Goal: Task Accomplishment & Management: Complete application form

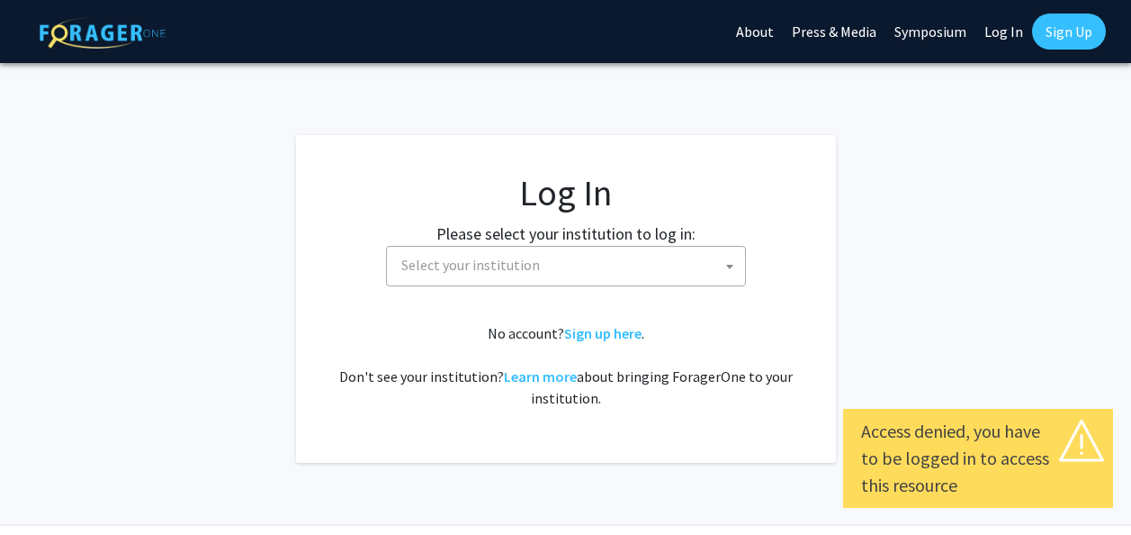
select select
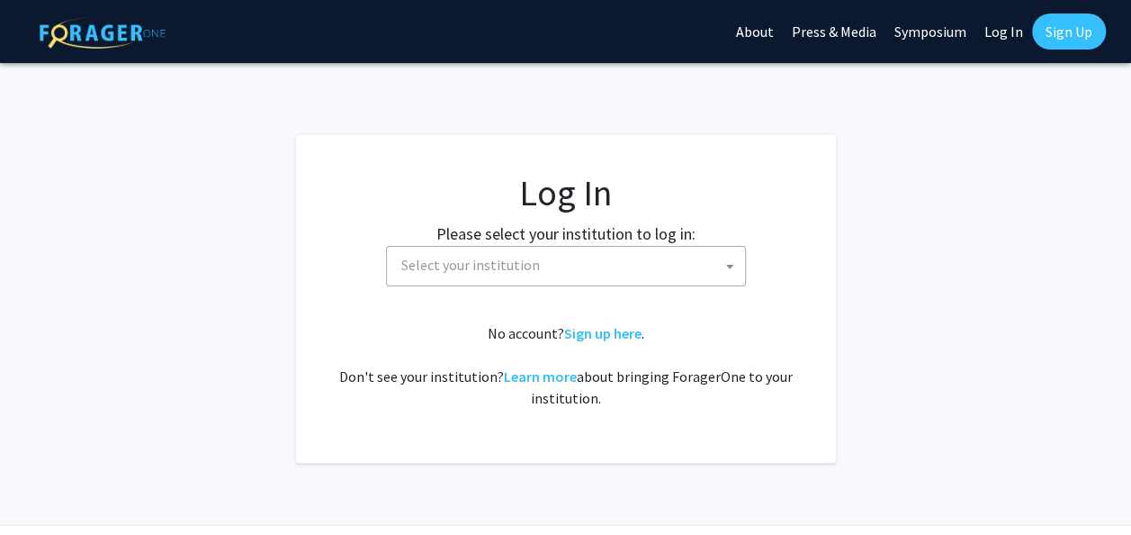
drag, startPoint x: 0, startPoint y: 0, endPoint x: 497, endPoint y: 264, distance: 562.5
drag, startPoint x: 497, startPoint y: 264, endPoint x: 438, endPoint y: 269, distance: 58.8
click at [438, 269] on span "Select your institution" at bounding box center [470, 265] width 139 height 18
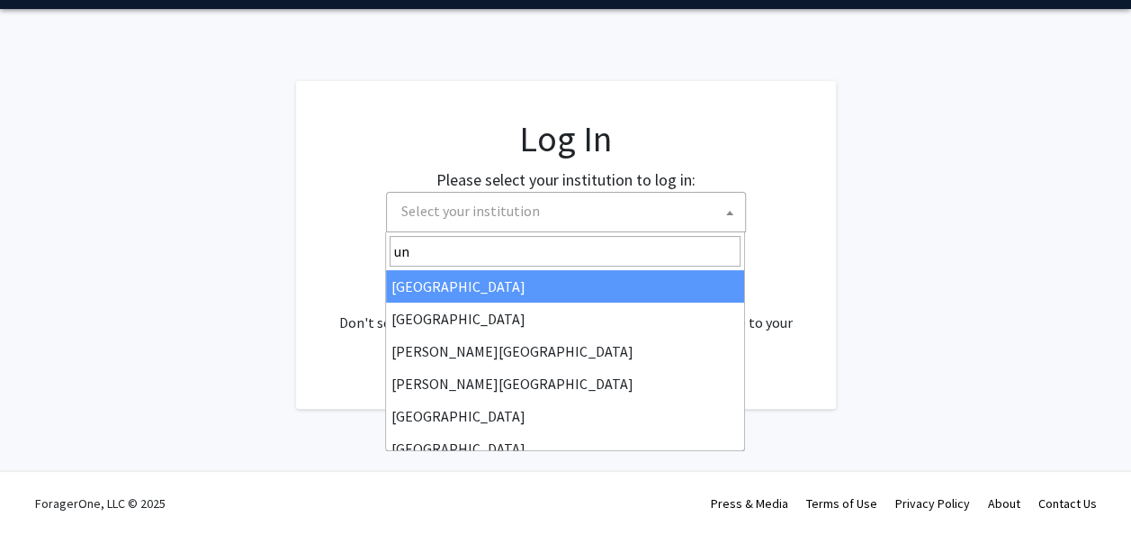
type input "u"
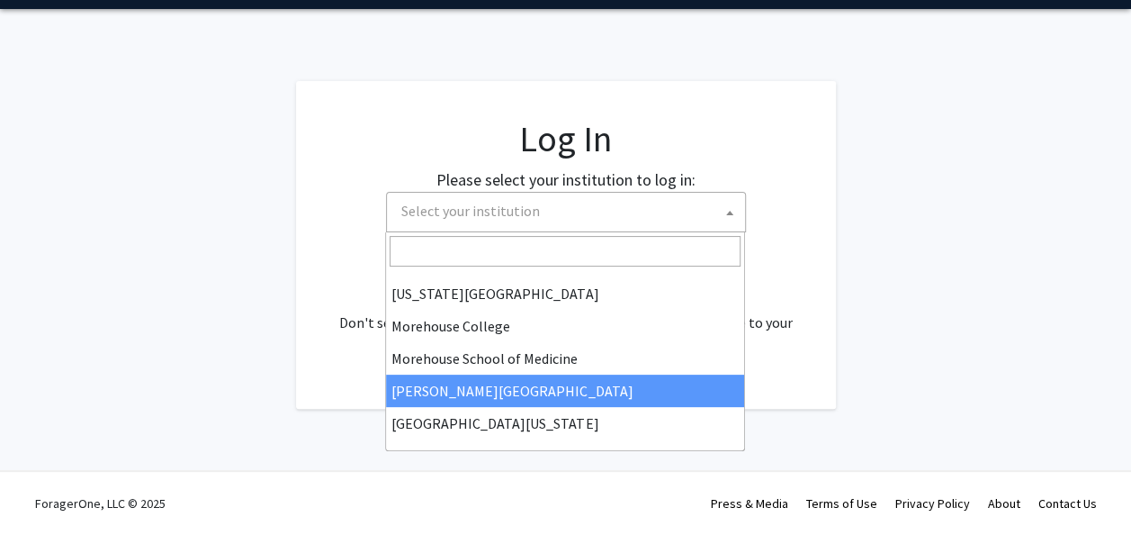
scroll to position [630, 0]
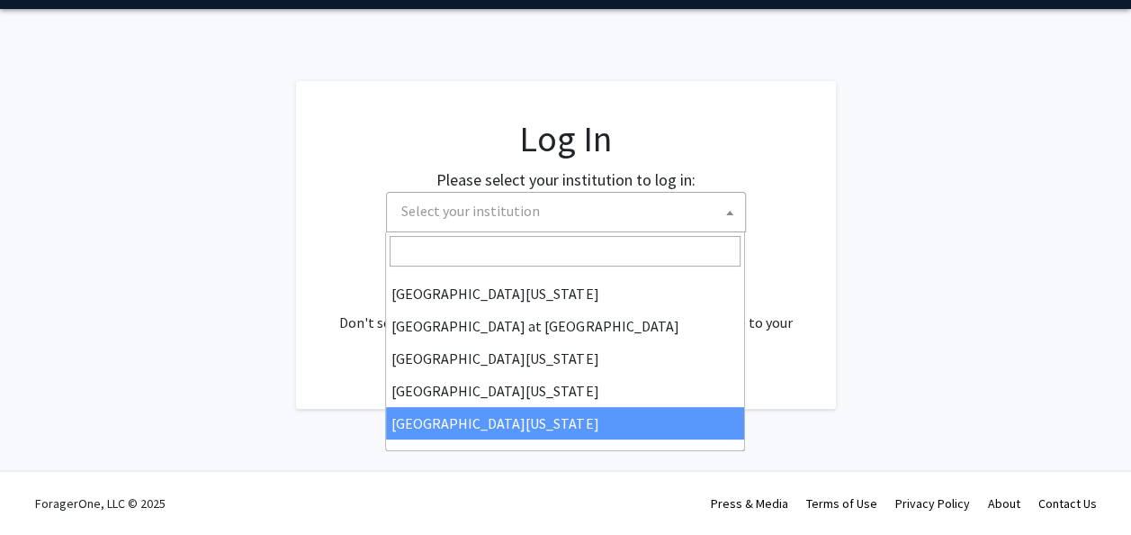
select select "33"
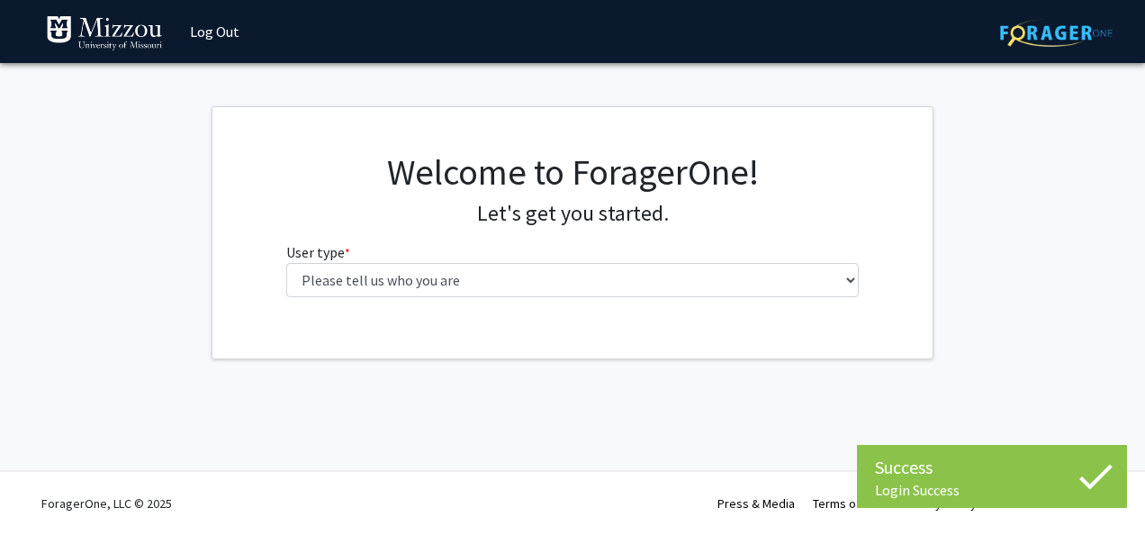
click at [689, 261] on fg-select "User type * required Please tell us who you are Undergraduate Student Master's …" at bounding box center [572, 269] width 573 height 56
click at [607, 298] on div "Welcome to ForagerOne! Let's get you started. User type * required Please tell …" at bounding box center [573, 230] width 600 height 161
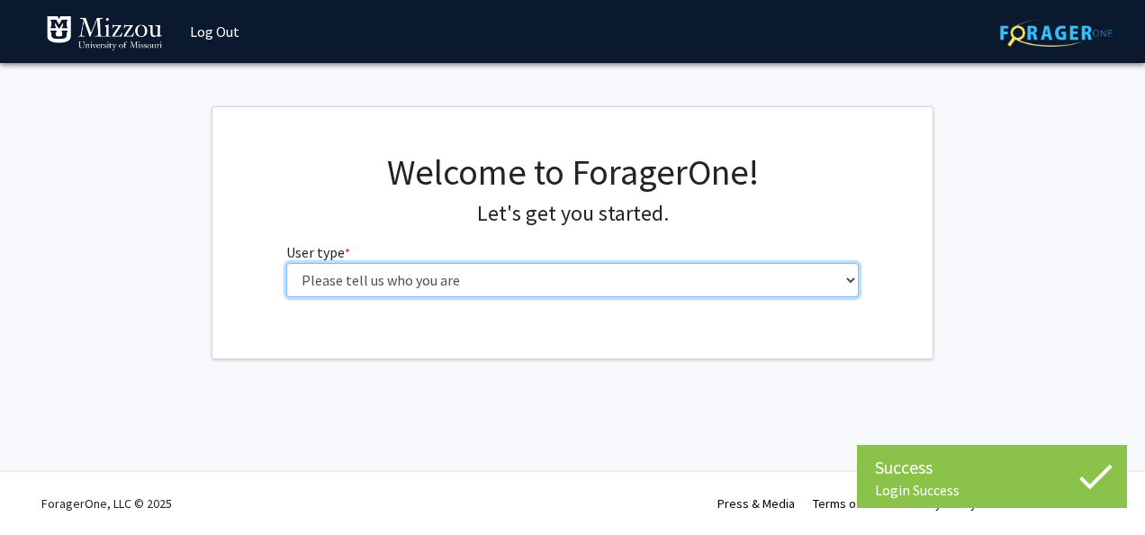
click at [679, 271] on select "Please tell us who you are Undergraduate Student Master's Student Doctoral Cand…" at bounding box center [572, 280] width 573 height 34
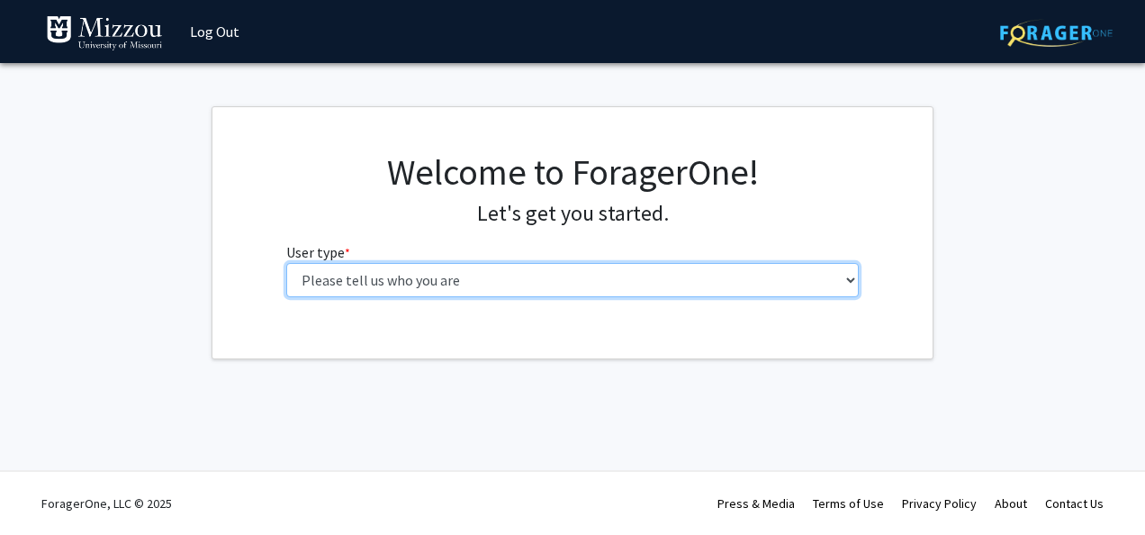
select select "1: undergrad"
click at [286, 263] on select "Please tell us who you are Undergraduate Student Master's Student Doctoral Cand…" at bounding box center [572, 280] width 573 height 34
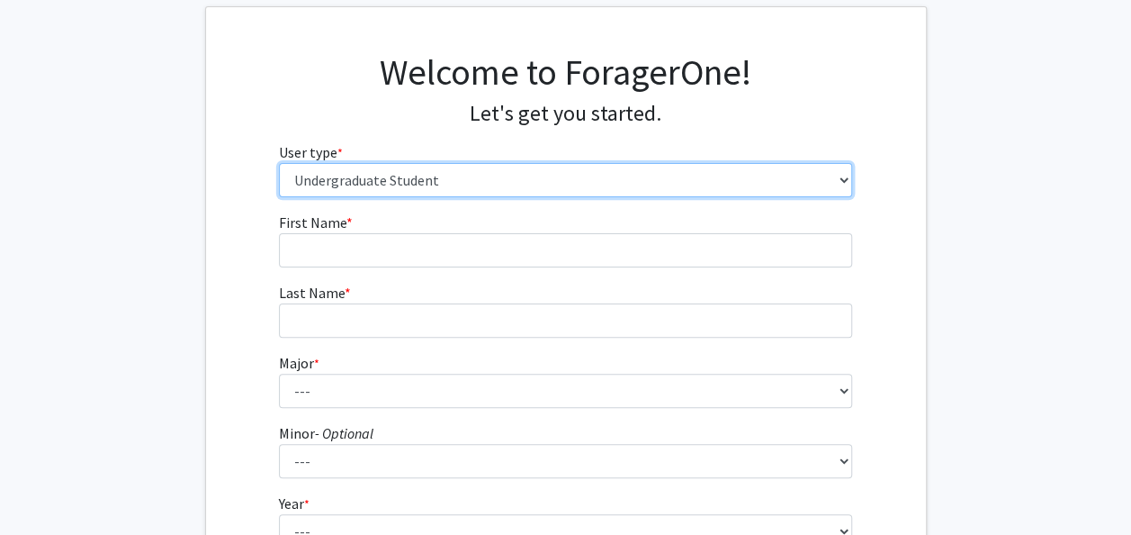
scroll to position [101, 0]
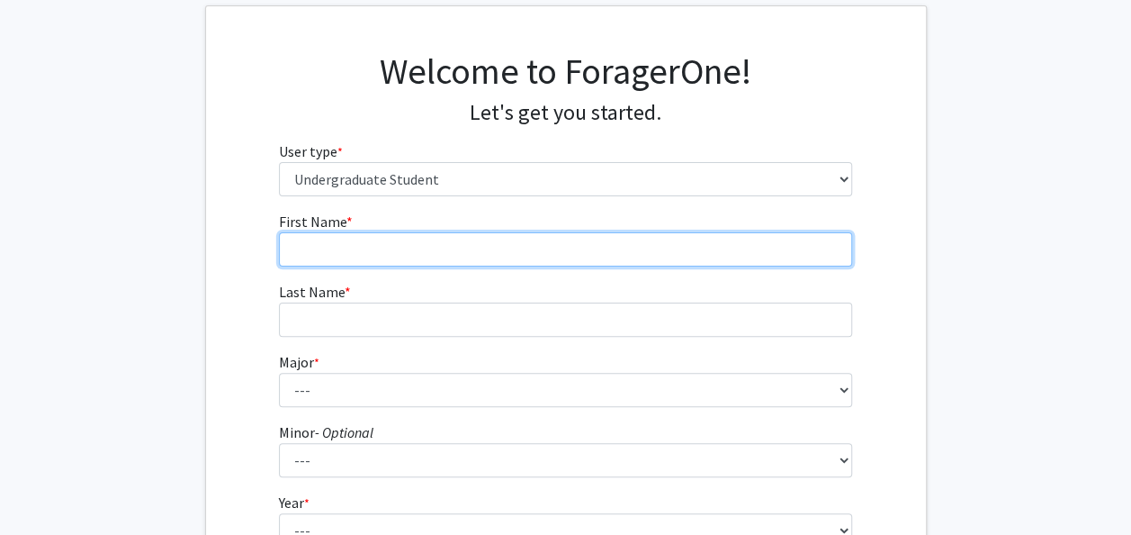
click at [376, 247] on input "First Name * required" at bounding box center [565, 249] width 573 height 34
type input "Sally"
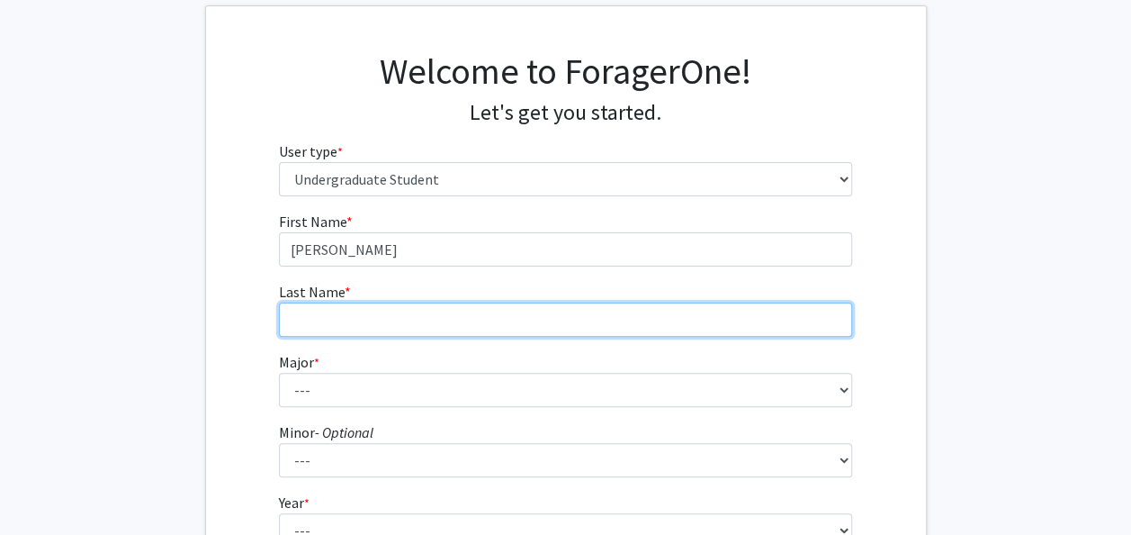
type input "Werth"
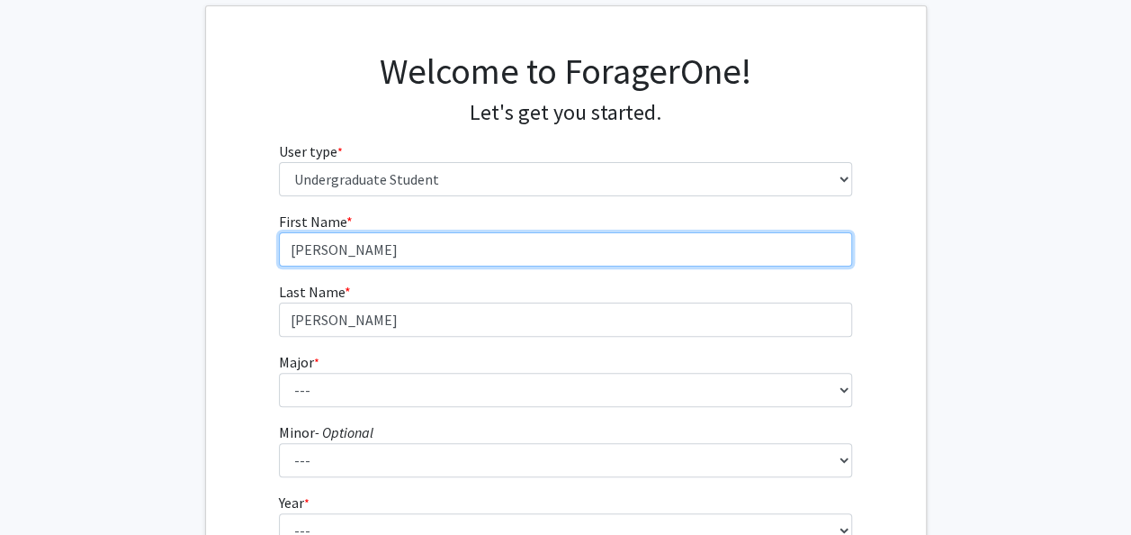
scroll to position [131, 0]
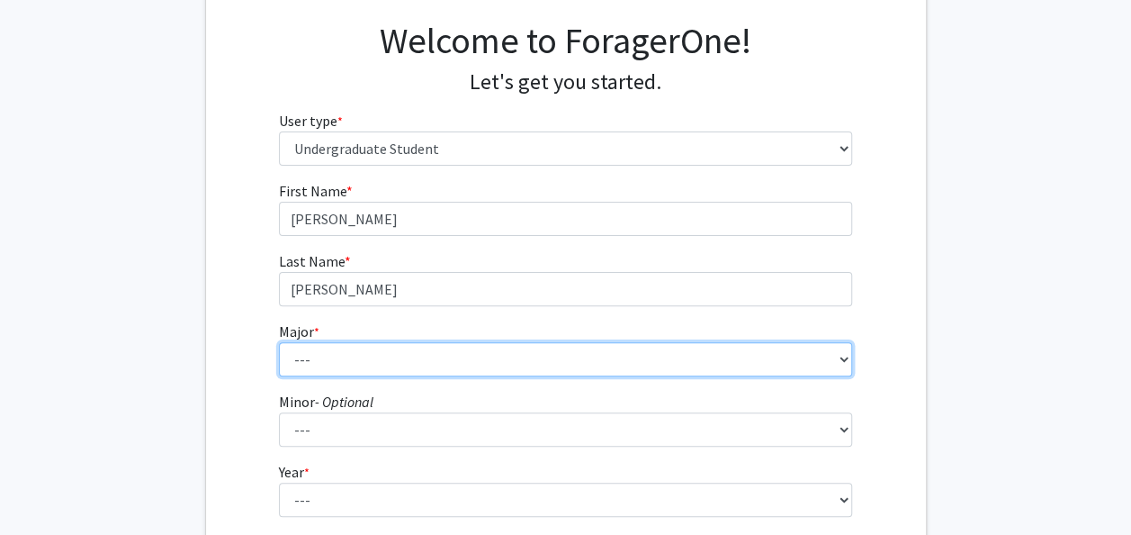
click at [344, 366] on select "--- Agribusiness Management Agricultural Education Agricultural Education: Comm…" at bounding box center [565, 359] width 573 height 34
select select "48: 2544"
click at [279, 342] on select "--- Agribusiness Management Agricultural Education Agricultural Education: Comm…" at bounding box center [565, 359] width 573 height 34
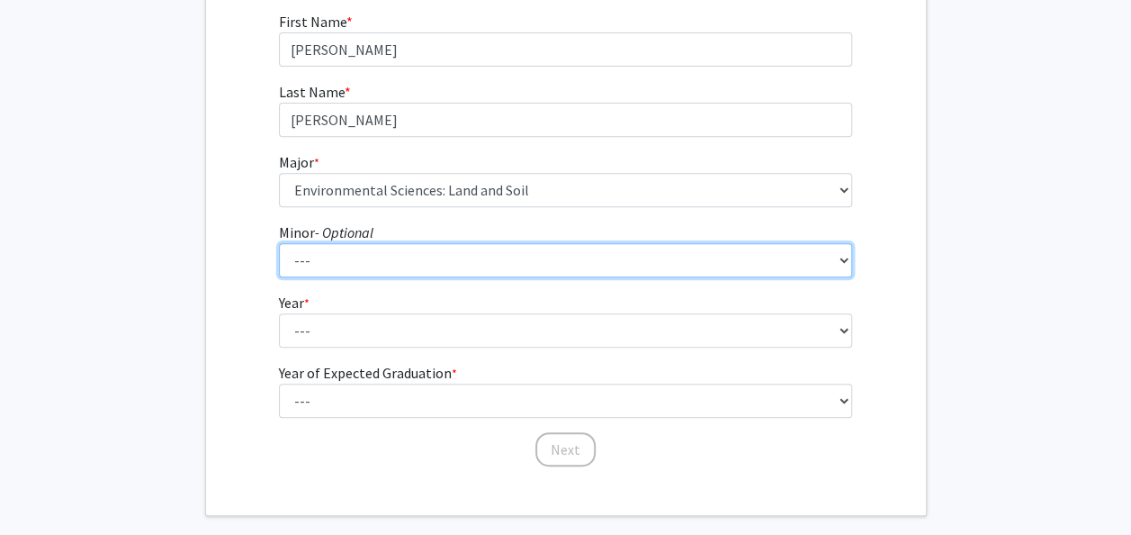
click at [374, 248] on select "--- Accountancy Aerospace Engineering Aerospace Studies Agribusiness Management…" at bounding box center [565, 260] width 573 height 34
select select "18: 1974"
click at [279, 243] on select "--- Accountancy Aerospace Engineering Aerospace Studies Agribusiness Management…" at bounding box center [565, 260] width 573 height 34
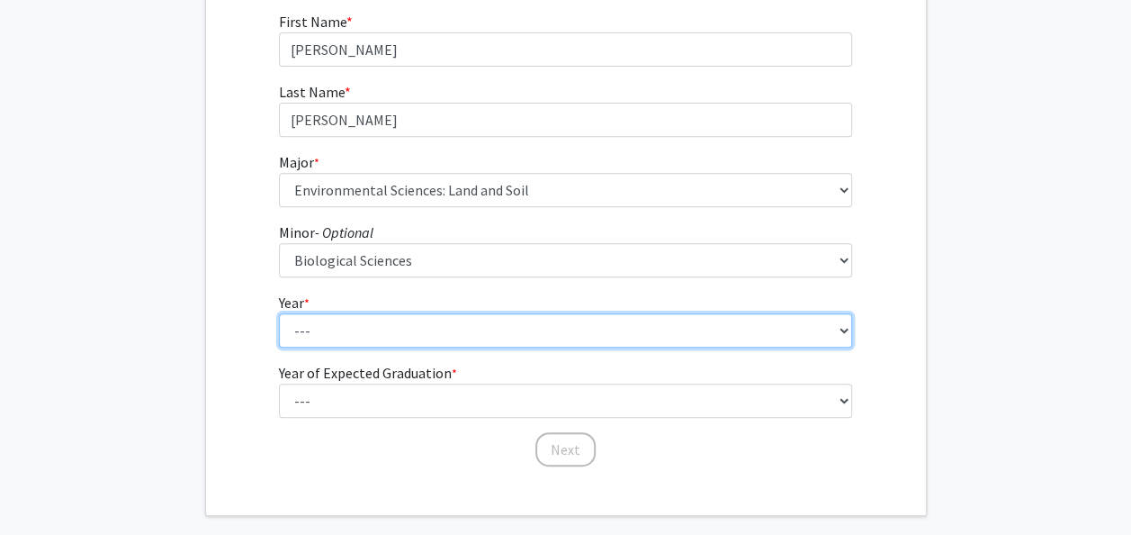
click at [371, 320] on select "--- First-year Sophomore Junior Senior Postbaccalaureate Certificate" at bounding box center [565, 330] width 573 height 34
select select "4: senior"
click at [279, 313] on select "--- First-year Sophomore Junior Senior Postbaccalaureate Certificate" at bounding box center [565, 330] width 573 height 34
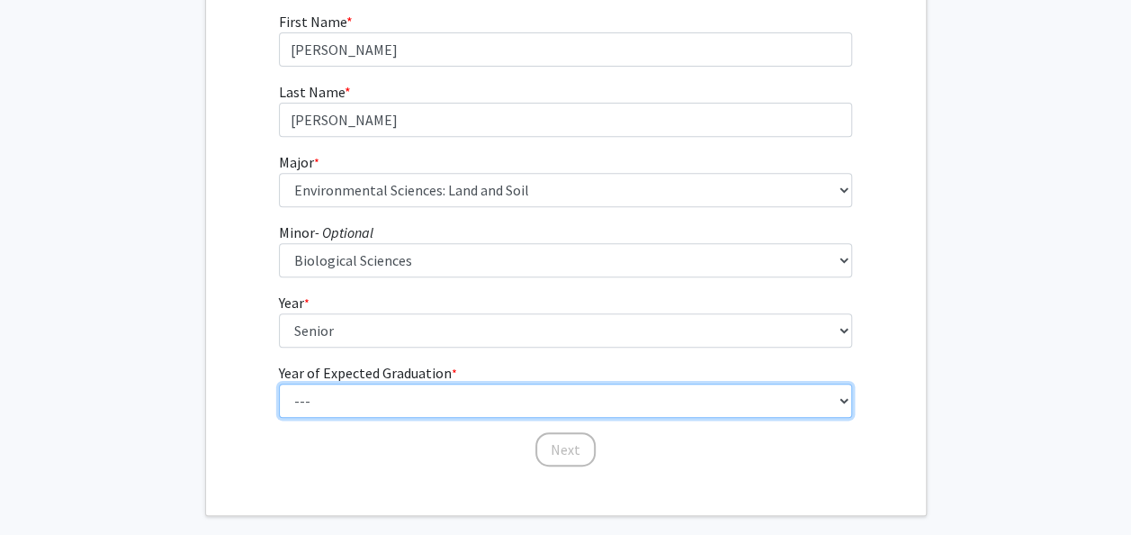
click at [381, 390] on select "--- 2025 2026 2027 2028 2029 2030 2031 2032 2033 2034" at bounding box center [565, 400] width 573 height 34
select select "2: 2026"
click at [279, 383] on select "--- 2025 2026 2027 2028 2029 2030 2031 2032 2033 2034" at bounding box center [565, 400] width 573 height 34
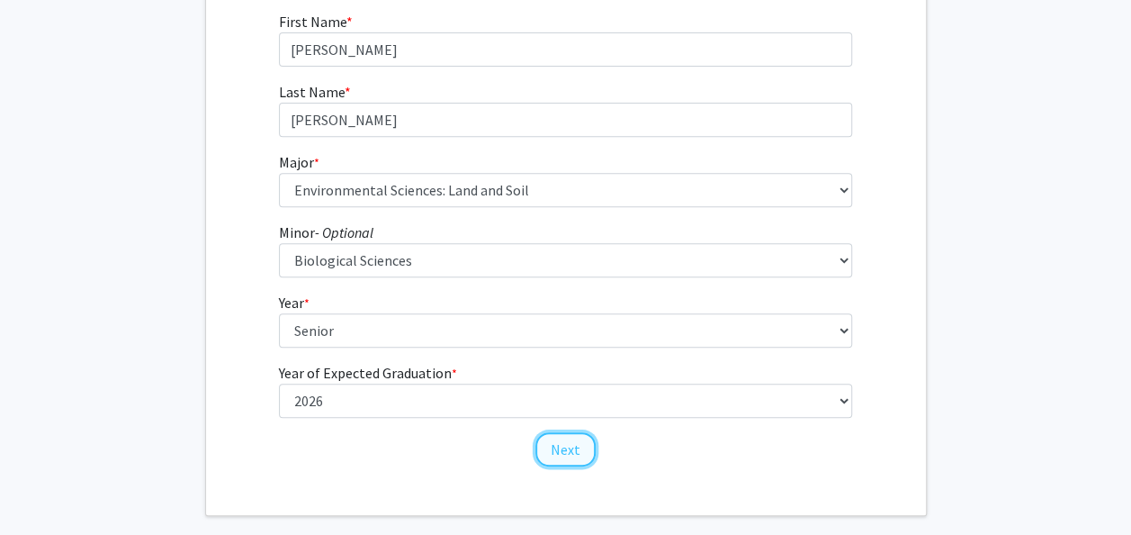
click at [555, 450] on button "Next" at bounding box center [566, 449] width 60 height 34
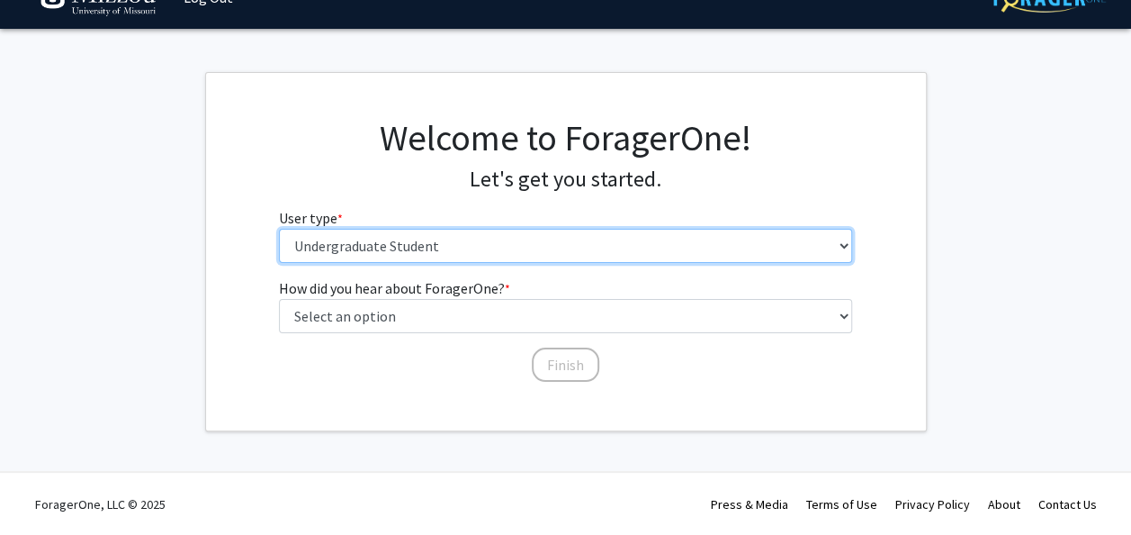
click at [653, 256] on select "Please tell us who you are Undergraduate Student Master's Student Doctoral Cand…" at bounding box center [565, 246] width 573 height 34
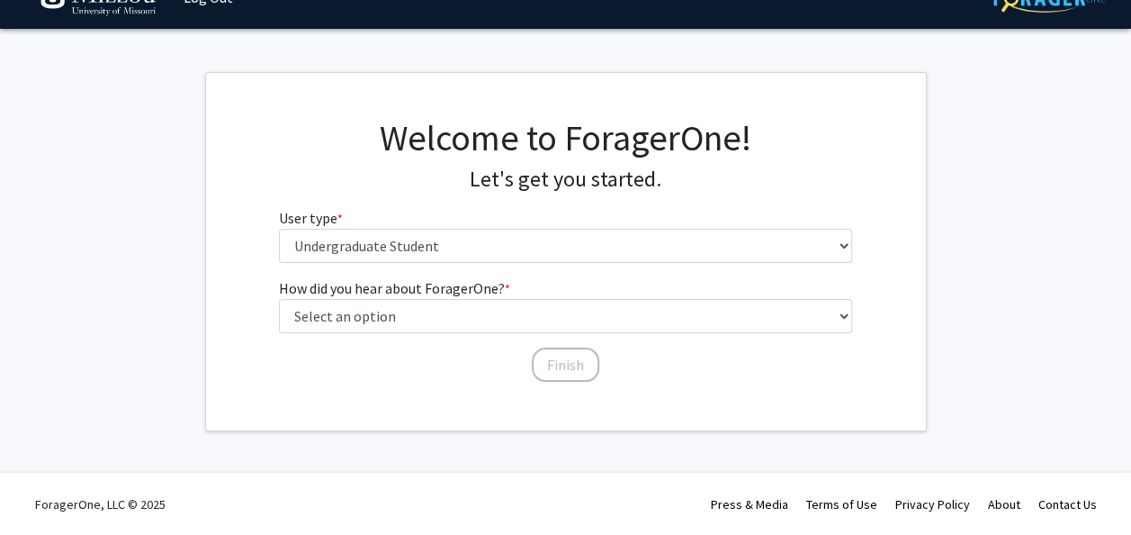
click at [508, 196] on div "Welcome to ForagerOne! Let's get you started. User type * required Please tell …" at bounding box center [566, 196] width 600 height 161
click at [487, 337] on div "How did you hear about ForagerOne? * required Select an option Peer/student rec…" at bounding box center [565, 321] width 573 height 88
click at [470, 297] on label "How did you hear about ForagerOne? * required" at bounding box center [394, 288] width 231 height 22
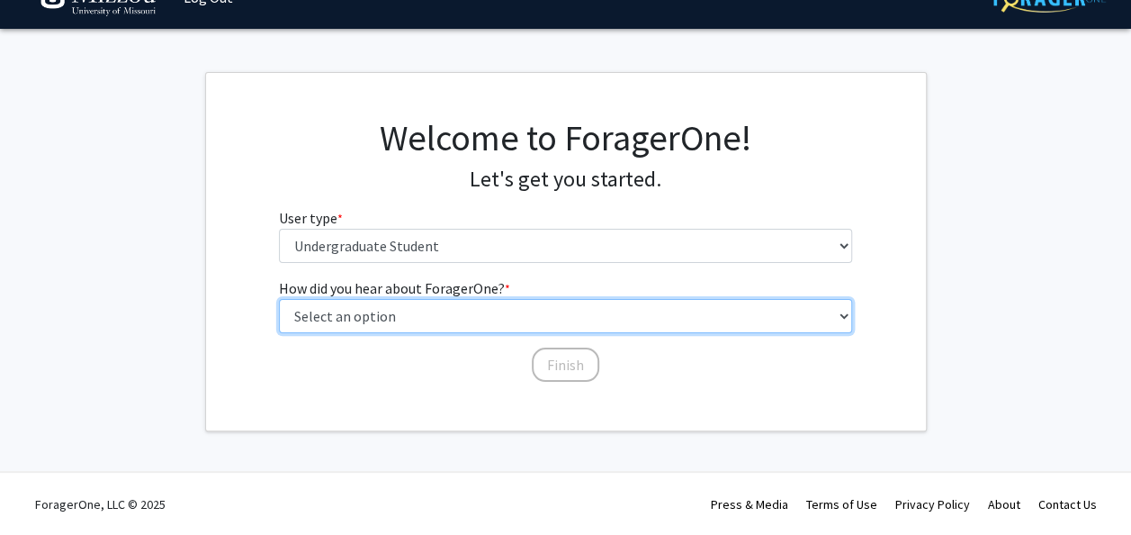
click at [470, 299] on select "Select an option Peer/student recommendation Faculty/staff recommendation Unive…" at bounding box center [565, 316] width 573 height 34
click at [459, 306] on select "Select an option Peer/student recommendation Faculty/staff recommendation Unive…" at bounding box center [565, 316] width 573 height 34
select select "4: university_email"
click at [279, 299] on select "Select an option Peer/student recommendation Faculty/staff recommendation Unive…" at bounding box center [565, 316] width 573 height 34
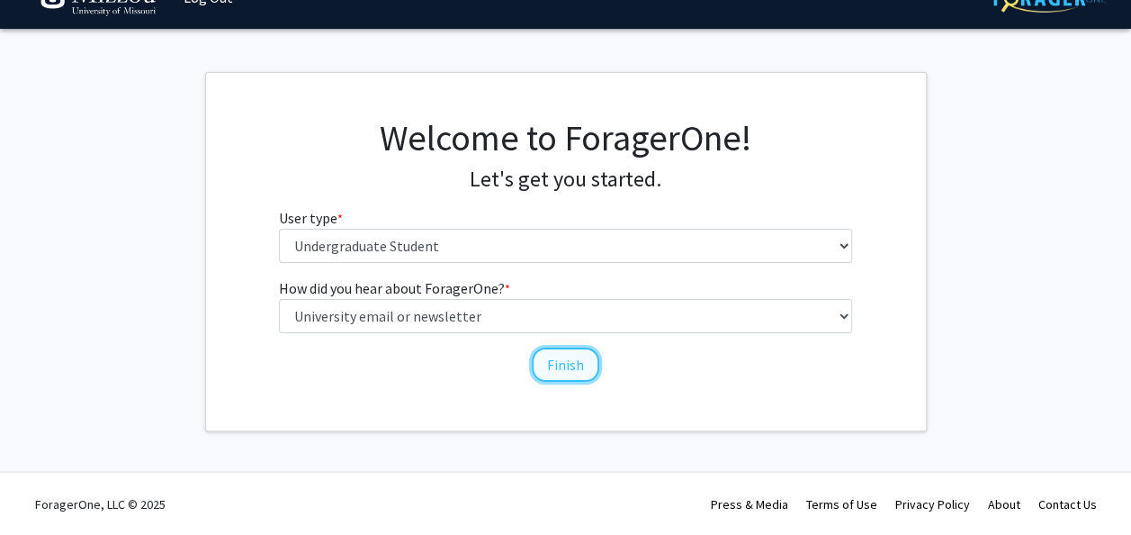
click at [558, 362] on button "Finish" at bounding box center [566, 364] width 68 height 34
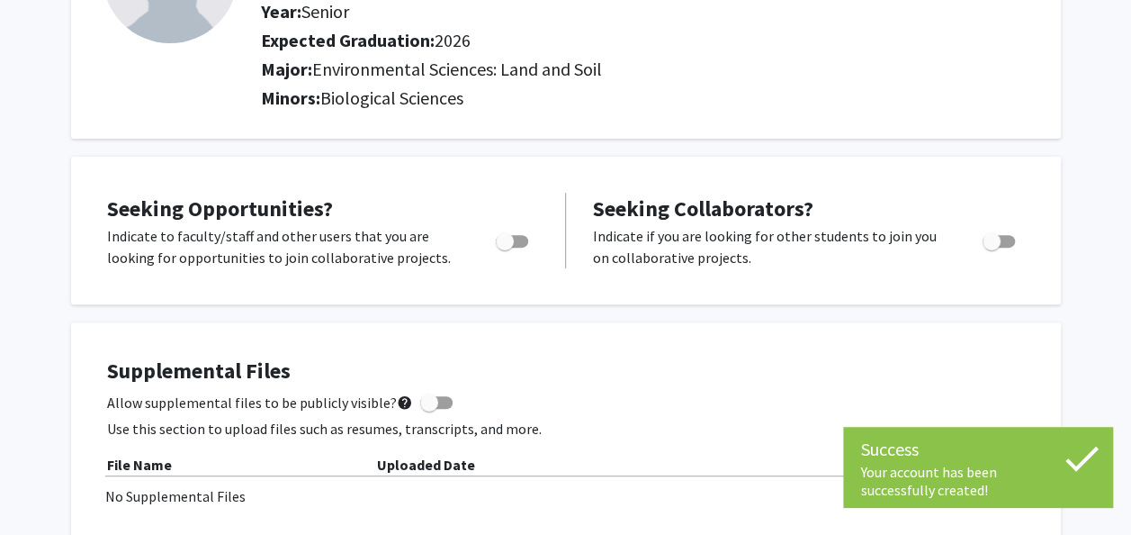
scroll to position [212, 0]
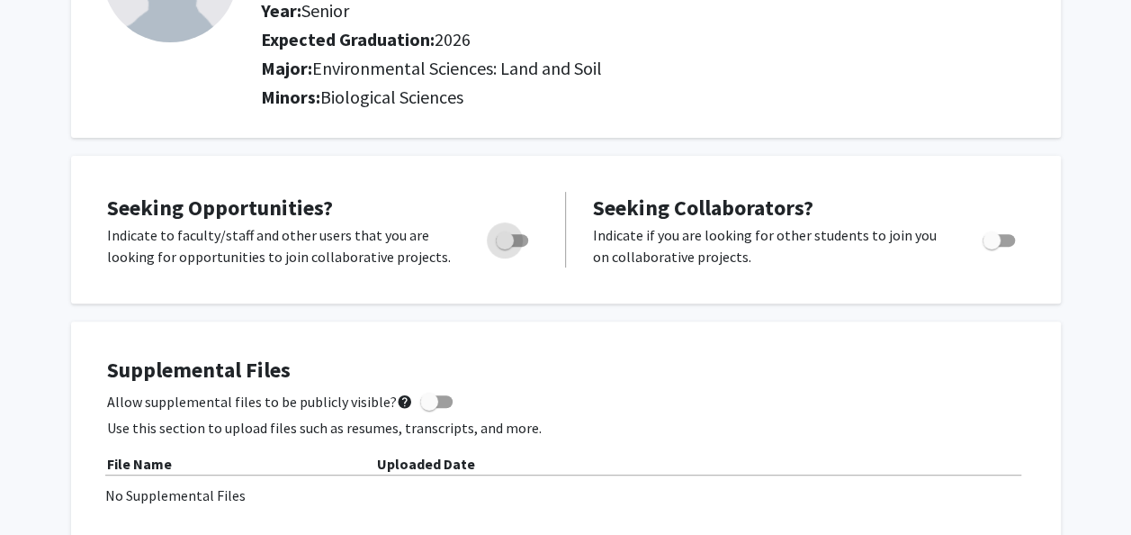
click at [508, 242] on span "Toggle" at bounding box center [505, 240] width 18 height 18
click at [505, 247] on input "Are you actively seeking opportunities?" at bounding box center [504, 247] width 1 height 1
checkbox input "true"
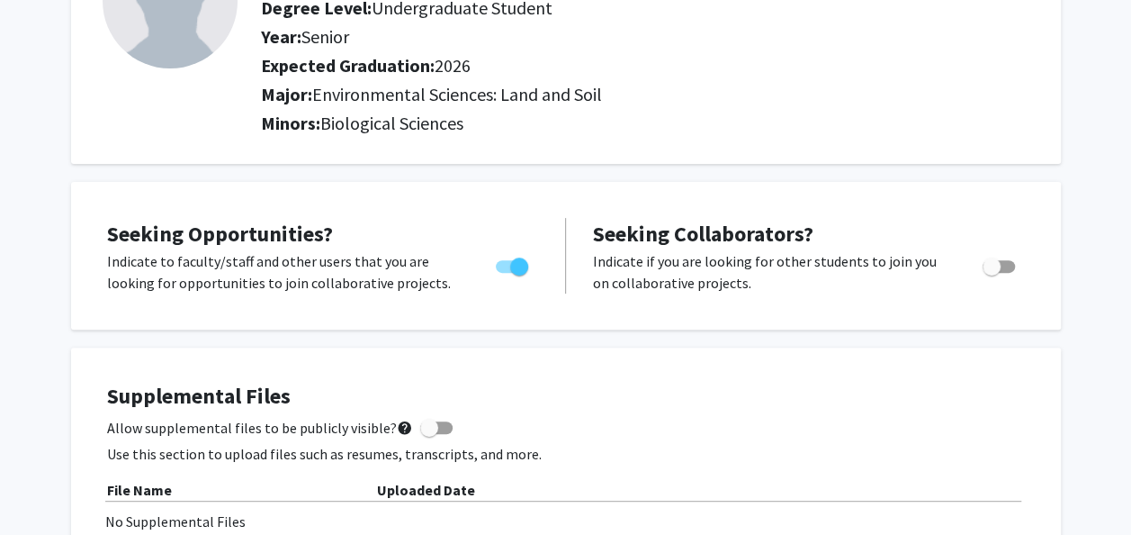
scroll to position [0, 0]
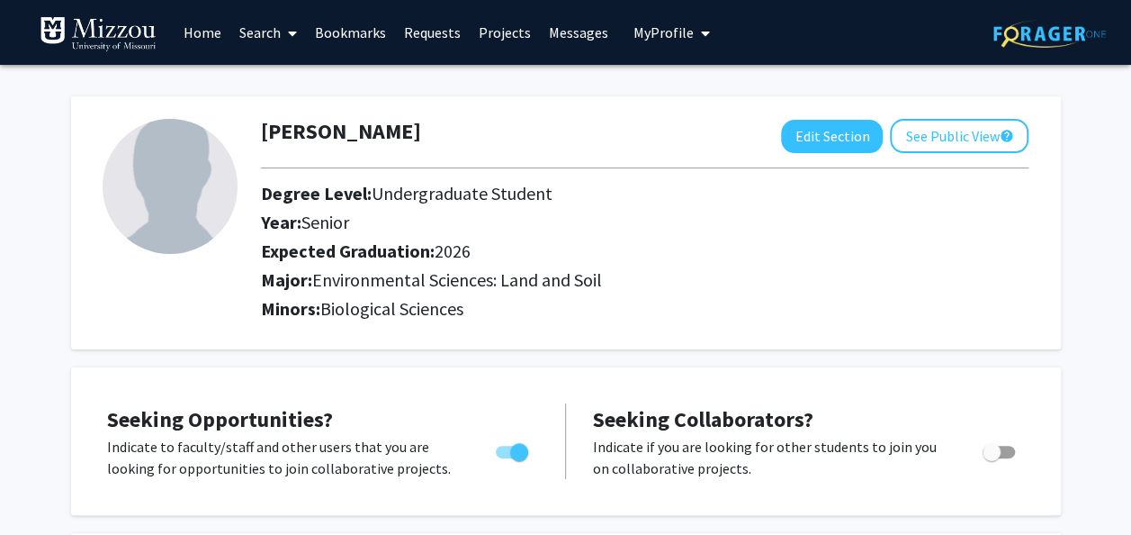
click at [195, 45] on link "Home" at bounding box center [203, 32] width 56 height 63
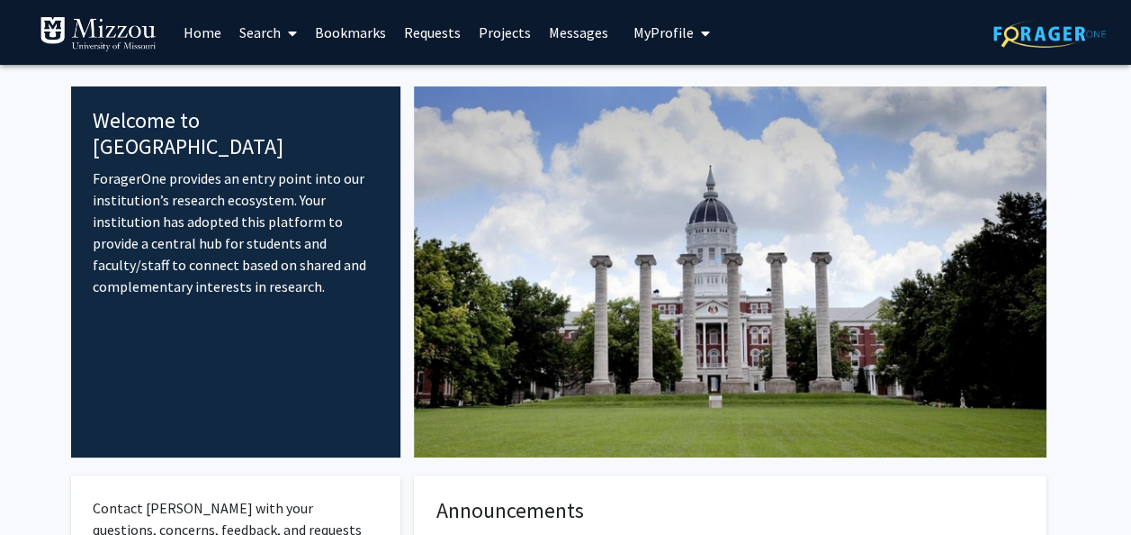
click at [560, 39] on link "Messages" at bounding box center [578, 32] width 77 height 63
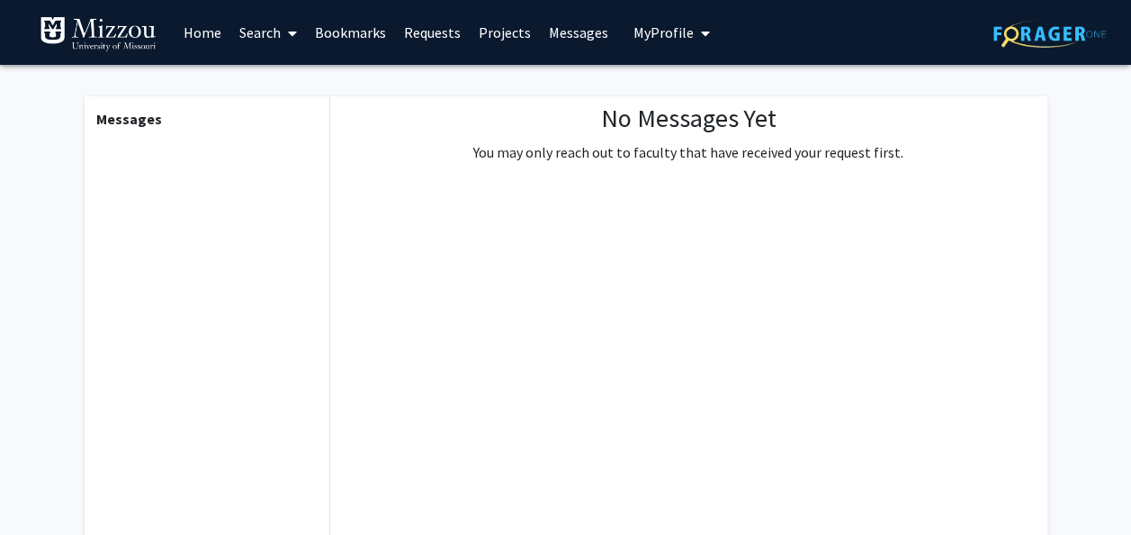
click at [485, 34] on link "Projects" at bounding box center [505, 32] width 70 height 63
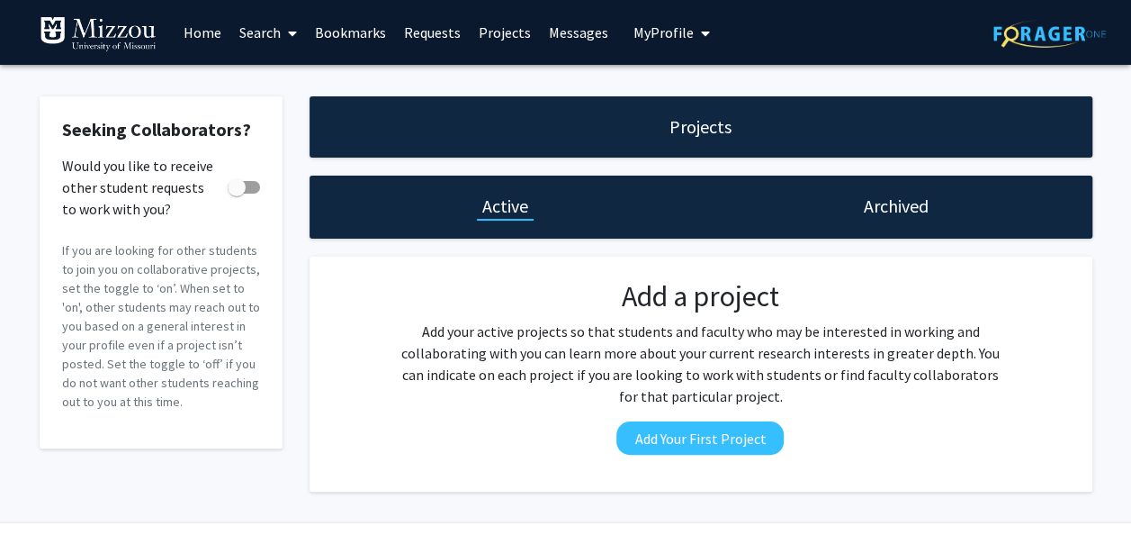
click at [572, 29] on link "Messages" at bounding box center [578, 32] width 77 height 63
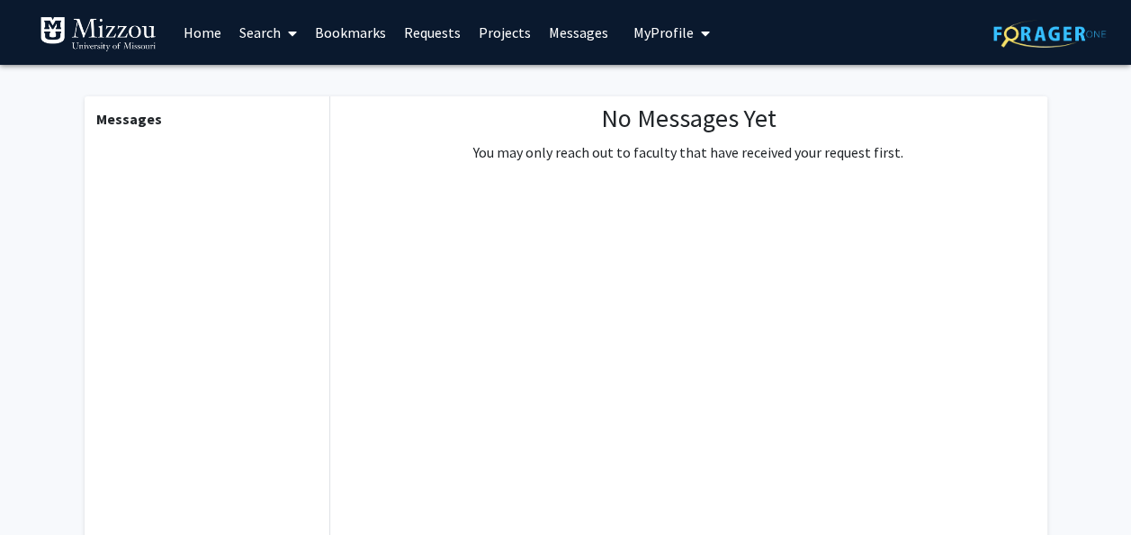
click at [680, 27] on span "My Profile" at bounding box center [664, 32] width 60 height 18
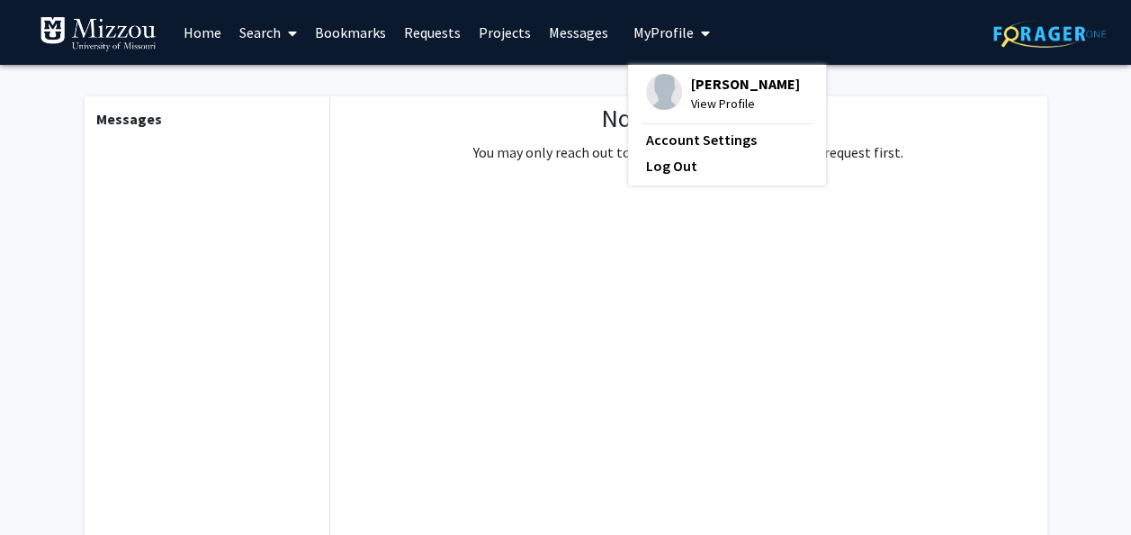
click at [382, 45] on link "Bookmarks" at bounding box center [350, 32] width 89 height 63
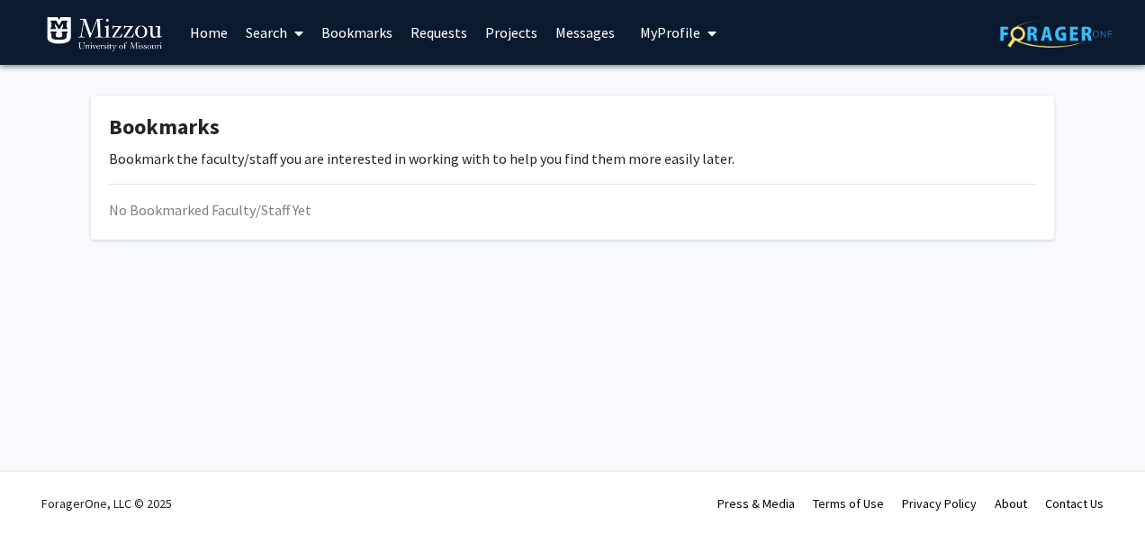
click at [255, 32] on link "Search" at bounding box center [275, 32] width 76 height 63
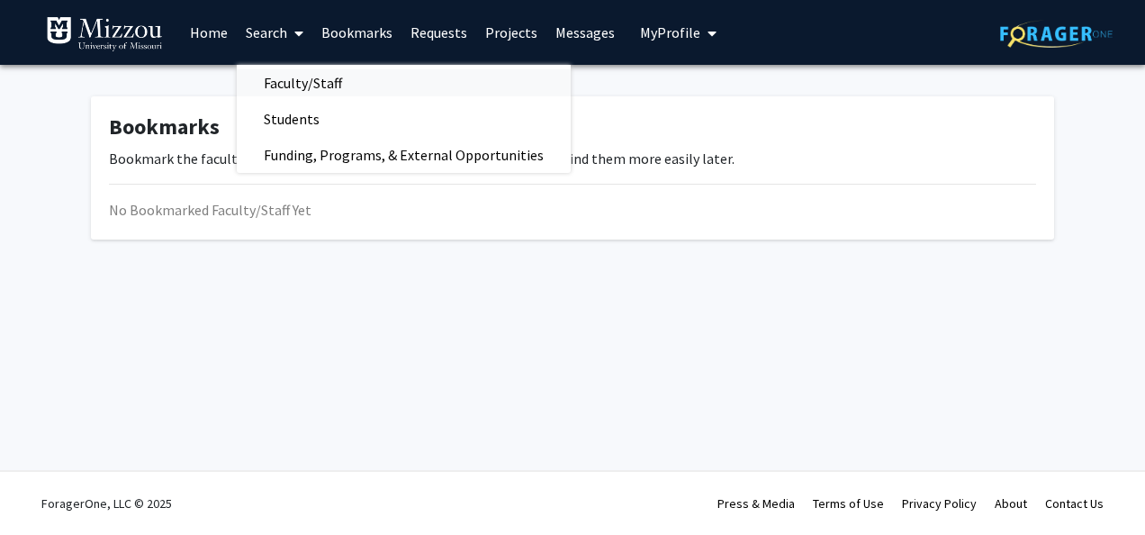
click at [314, 83] on span "Faculty/Staff" at bounding box center [303, 83] width 132 height 36
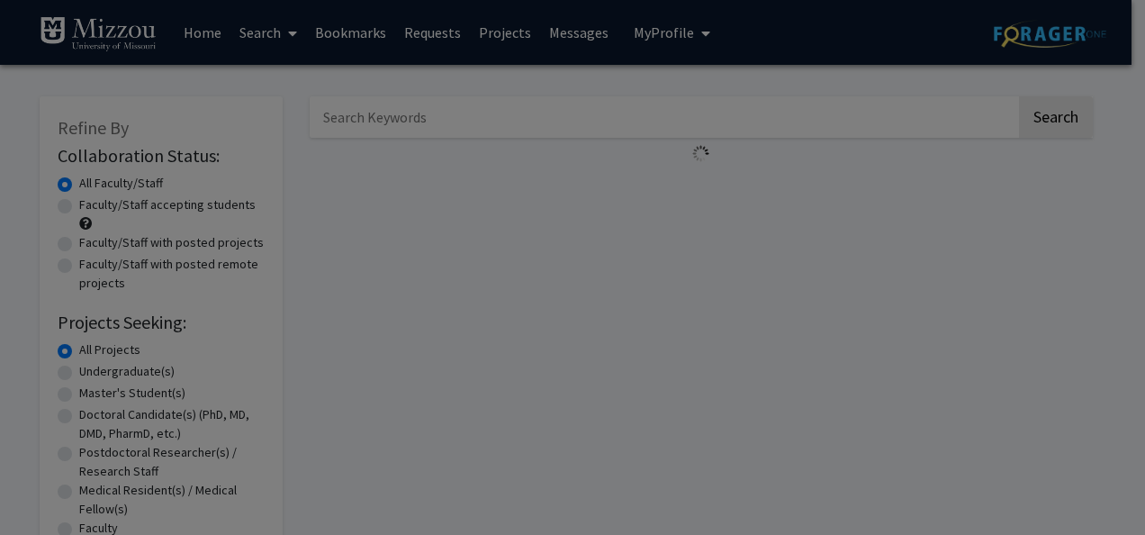
click at [314, 83] on modal-container "× Search Find a faculty mentor from across your institution. Some faculty have …" at bounding box center [572, 267] width 1145 height 535
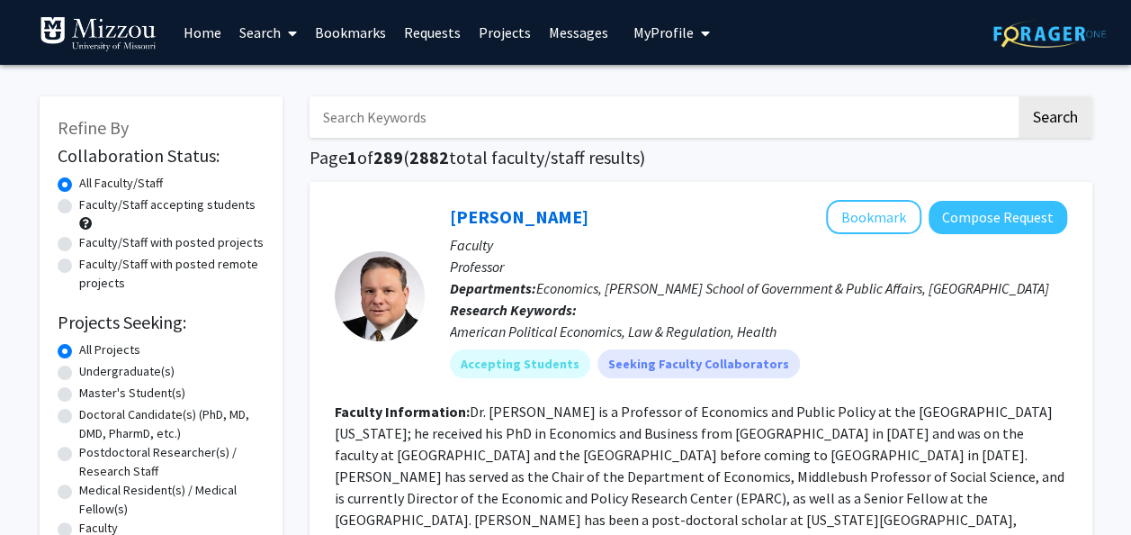
click at [446, 124] on input "Search Keywords" at bounding box center [663, 116] width 707 height 41
type input "i"
type input "mass spectrometry"
click at [1019, 96] on button "Search" at bounding box center [1056, 116] width 74 height 41
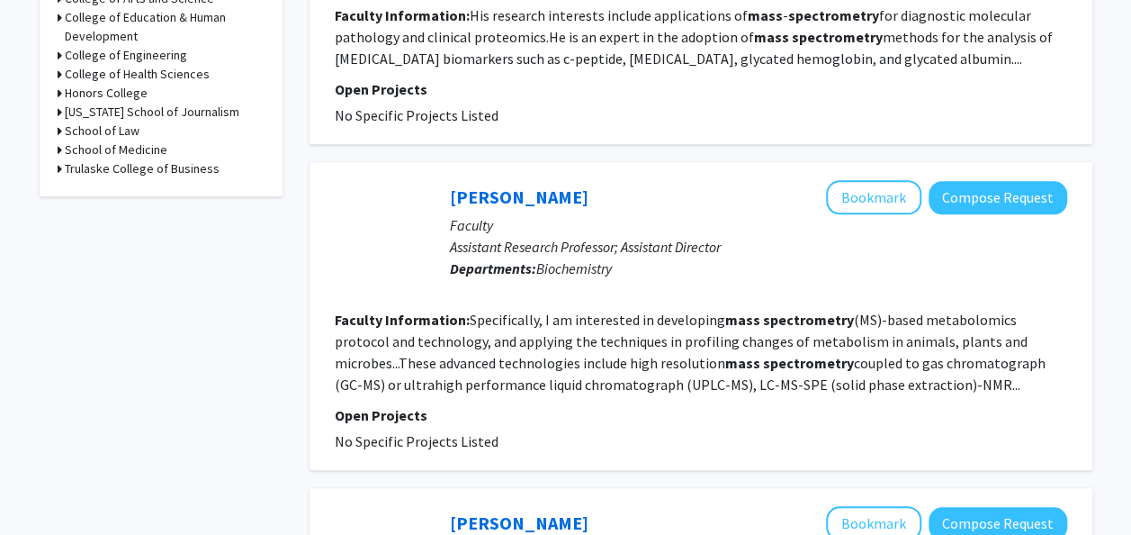
scroll to position [505, 0]
